Goal: Transaction & Acquisition: Purchase product/service

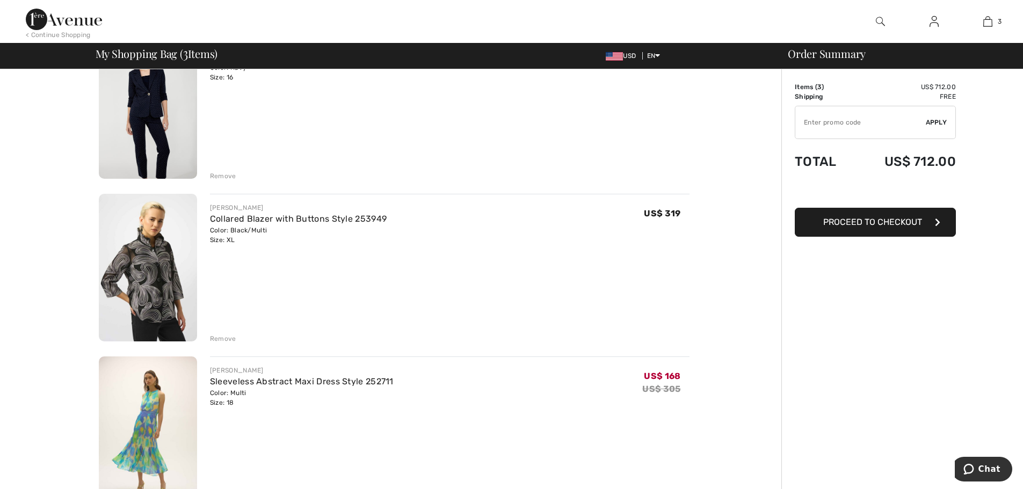
scroll to position [107, 0]
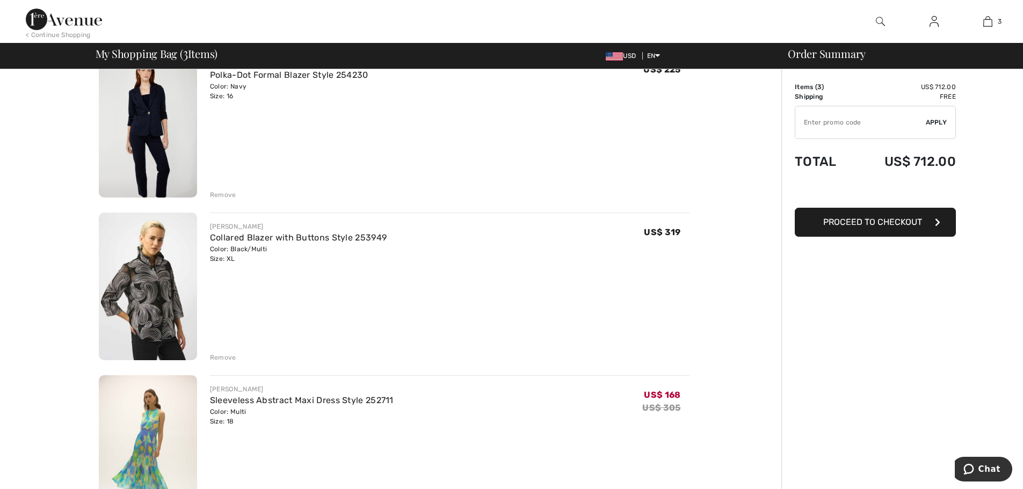
click at [226, 354] on div "Remove" at bounding box center [223, 358] width 26 height 10
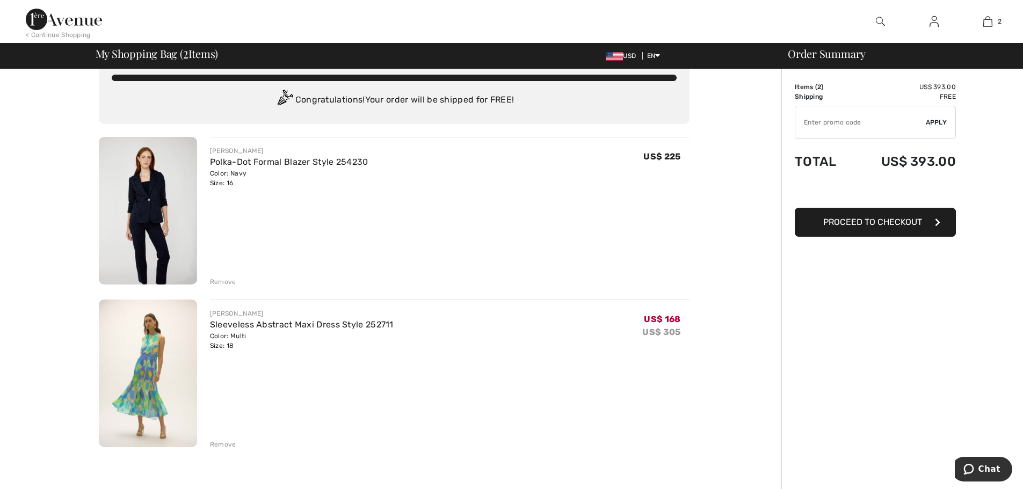
scroll to position [0, 0]
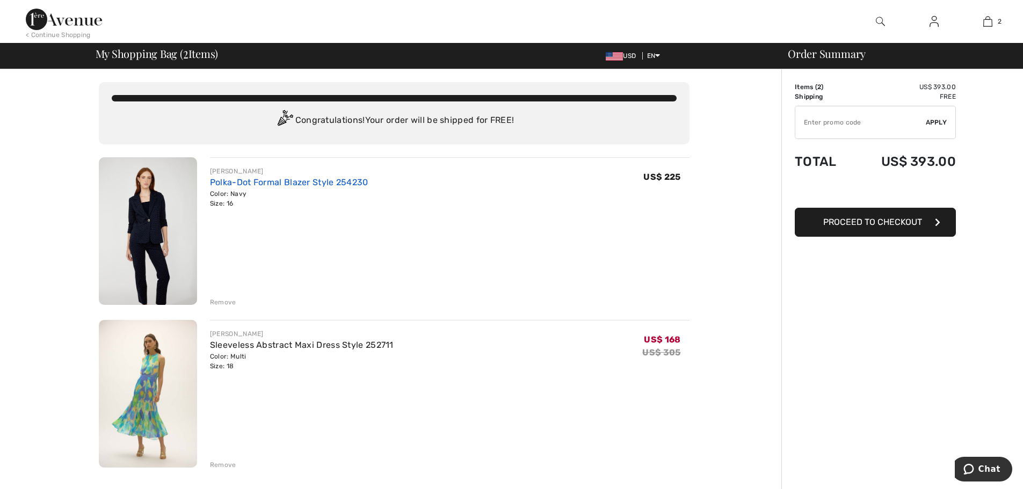
click at [270, 180] on link "Polka-Dot Formal Blazer Style 254230" at bounding box center [289, 182] width 158 height 10
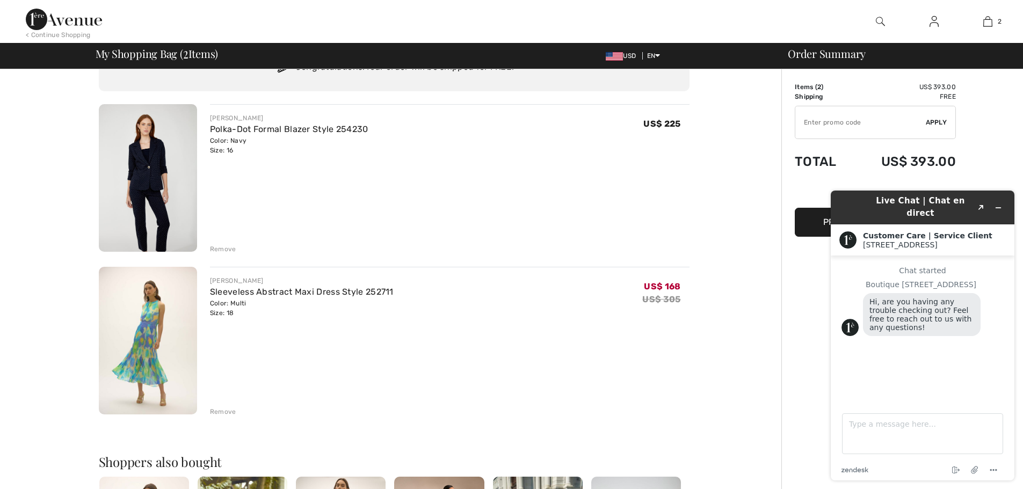
scroll to position [54, 0]
